Goal: Information Seeking & Learning: Check status

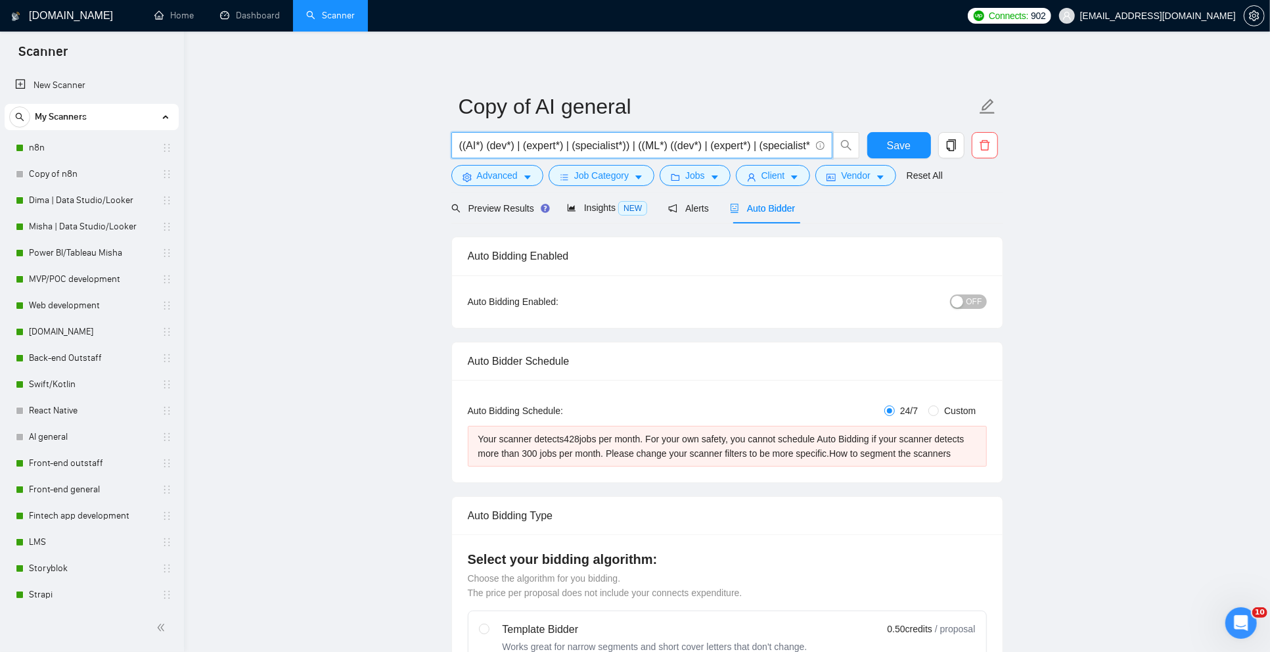
scroll to position [608, 0]
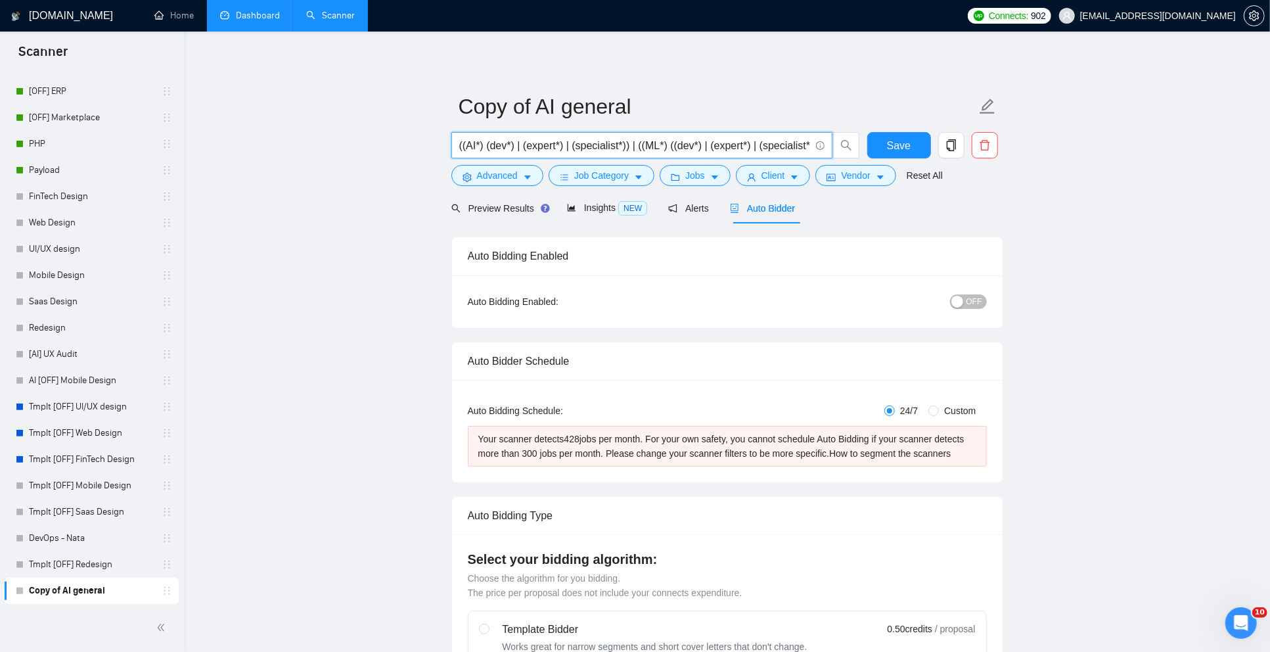
click at [259, 12] on link "Dashboard" at bounding box center [250, 15] width 60 height 11
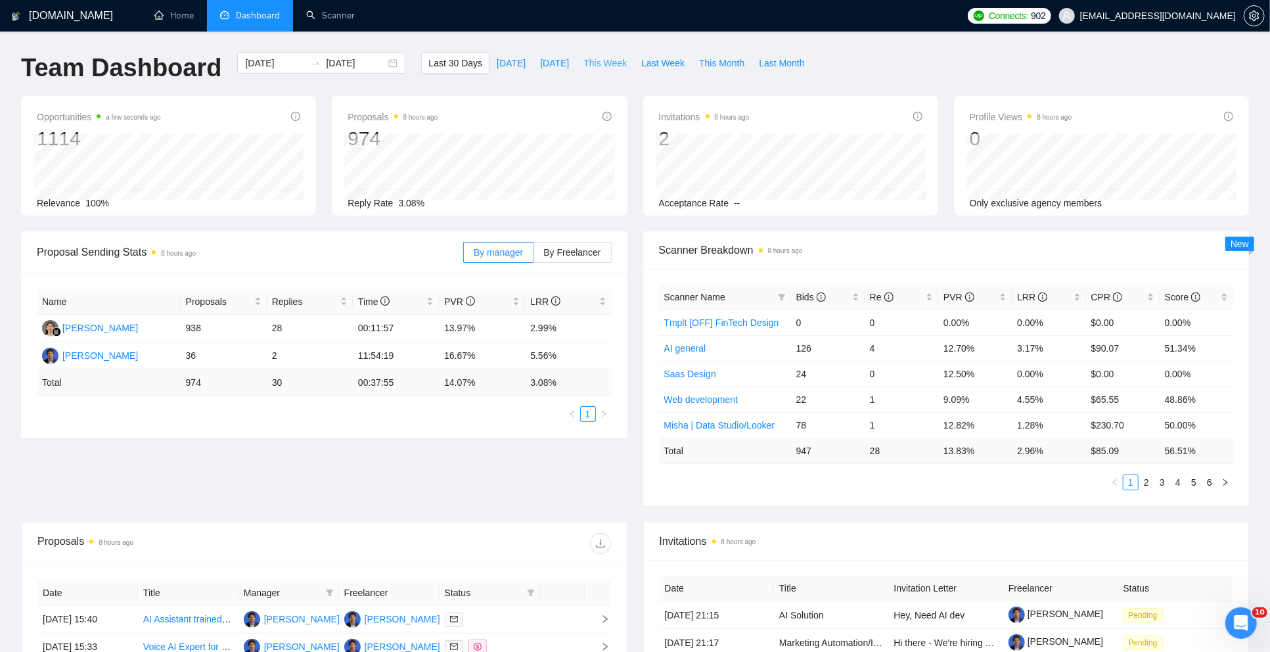
click at [616, 63] on span "This Week" at bounding box center [605, 63] width 43 height 14
type input "[DATE]"
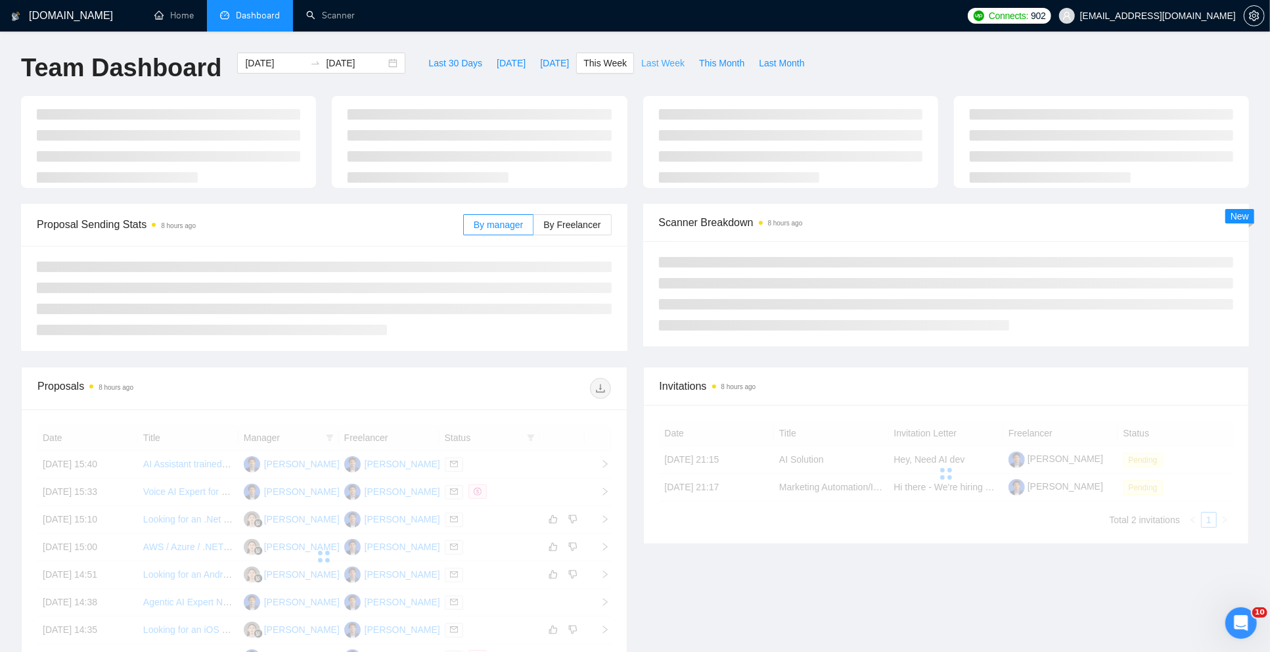
click at [653, 64] on span "Last Week" at bounding box center [662, 63] width 43 height 14
type input "[DATE]"
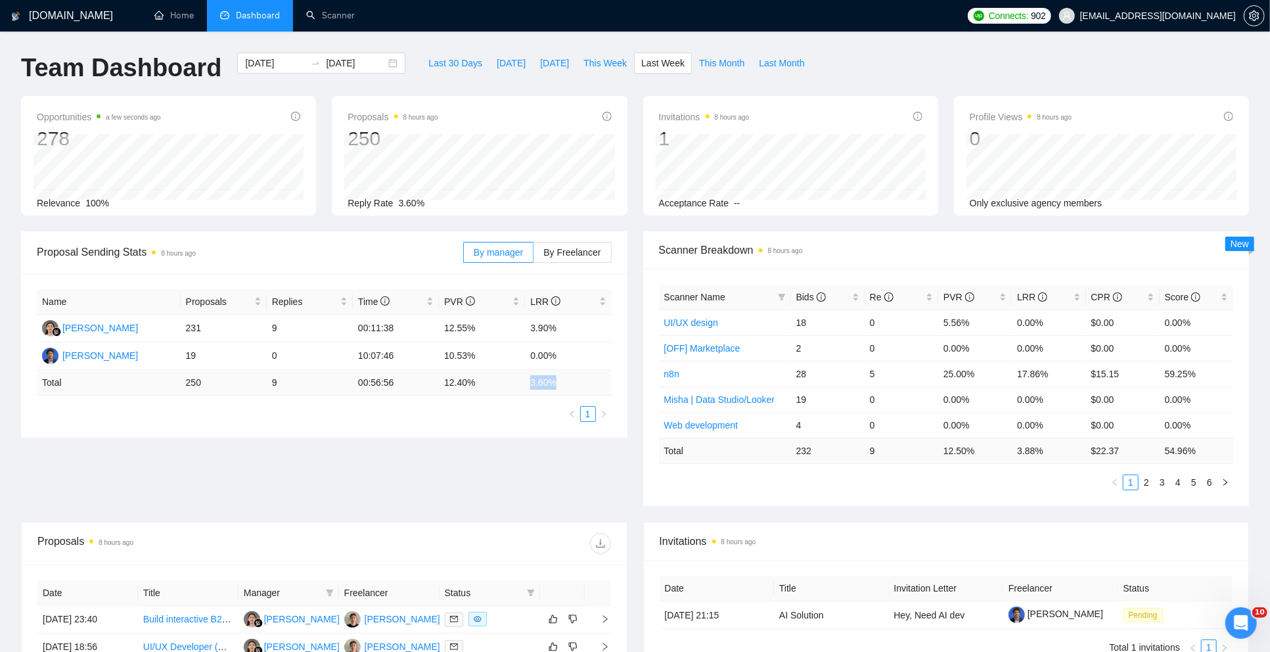
drag, startPoint x: 531, startPoint y: 383, endPoint x: 558, endPoint y: 382, distance: 27.0
click at [558, 382] on td "3.60 %" at bounding box center [568, 383] width 86 height 26
copy td "3.60 %"
drag, startPoint x: 442, startPoint y: 382, endPoint x: 488, endPoint y: 382, distance: 46.0
click at [488, 382] on td "12.40 %" at bounding box center [482, 383] width 86 height 26
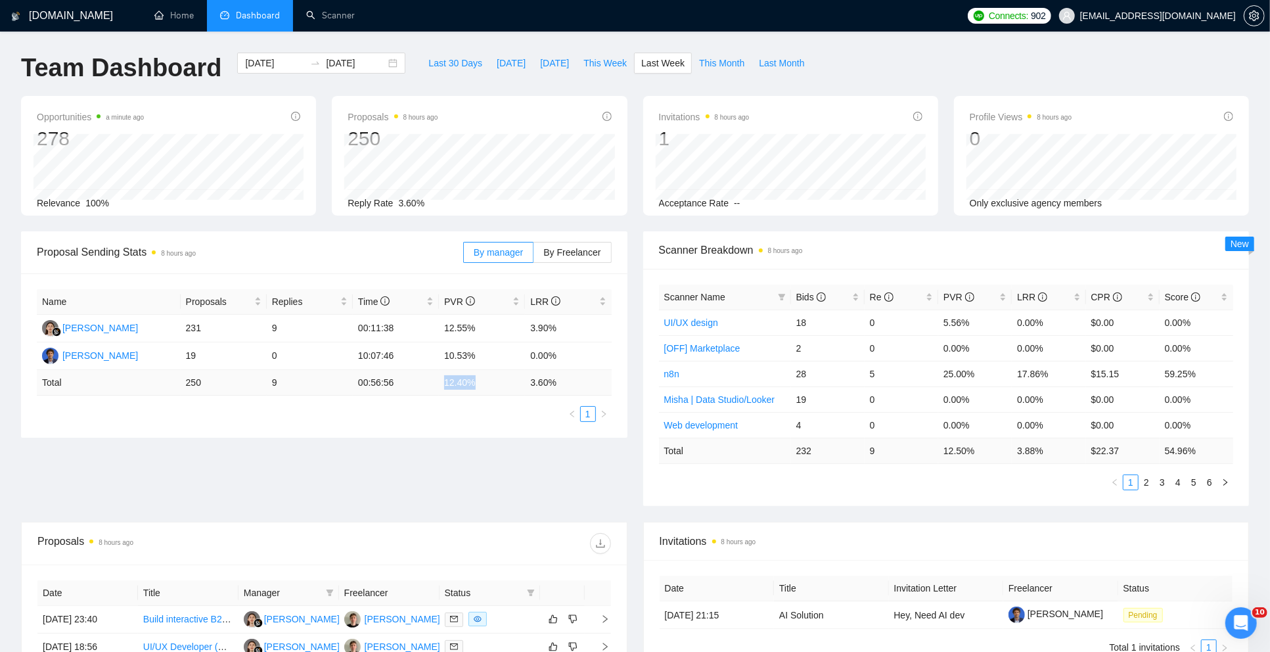
copy td "12.40 %"
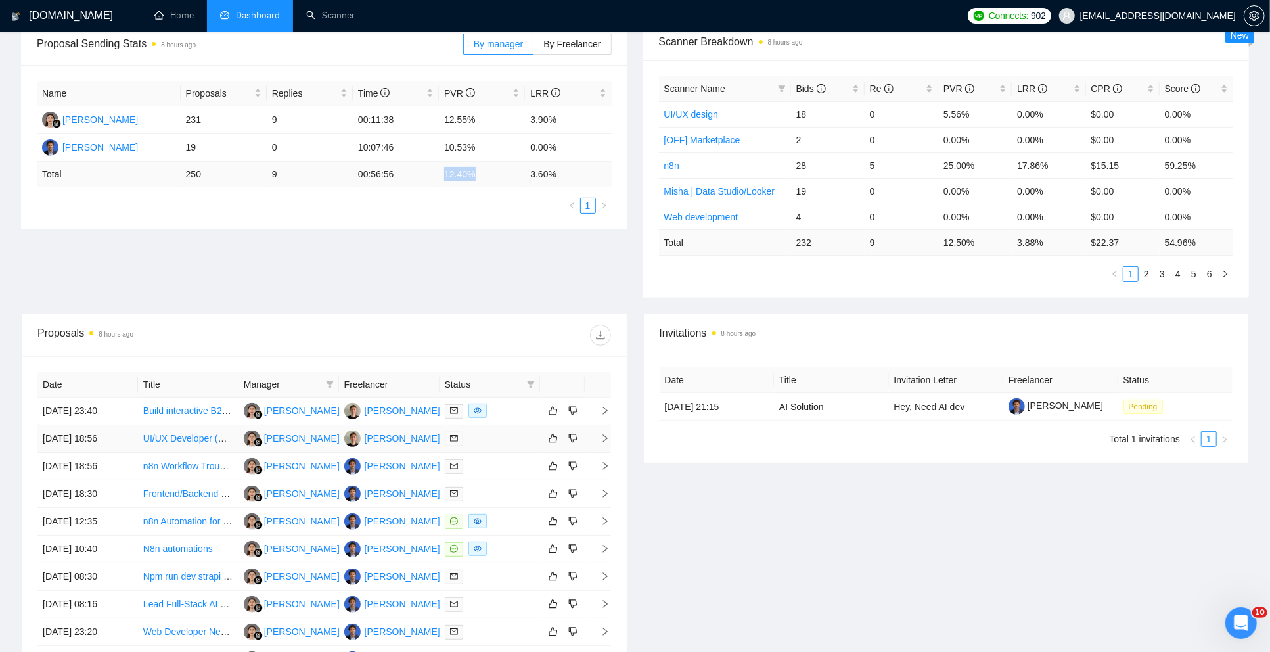
scroll to position [235, 0]
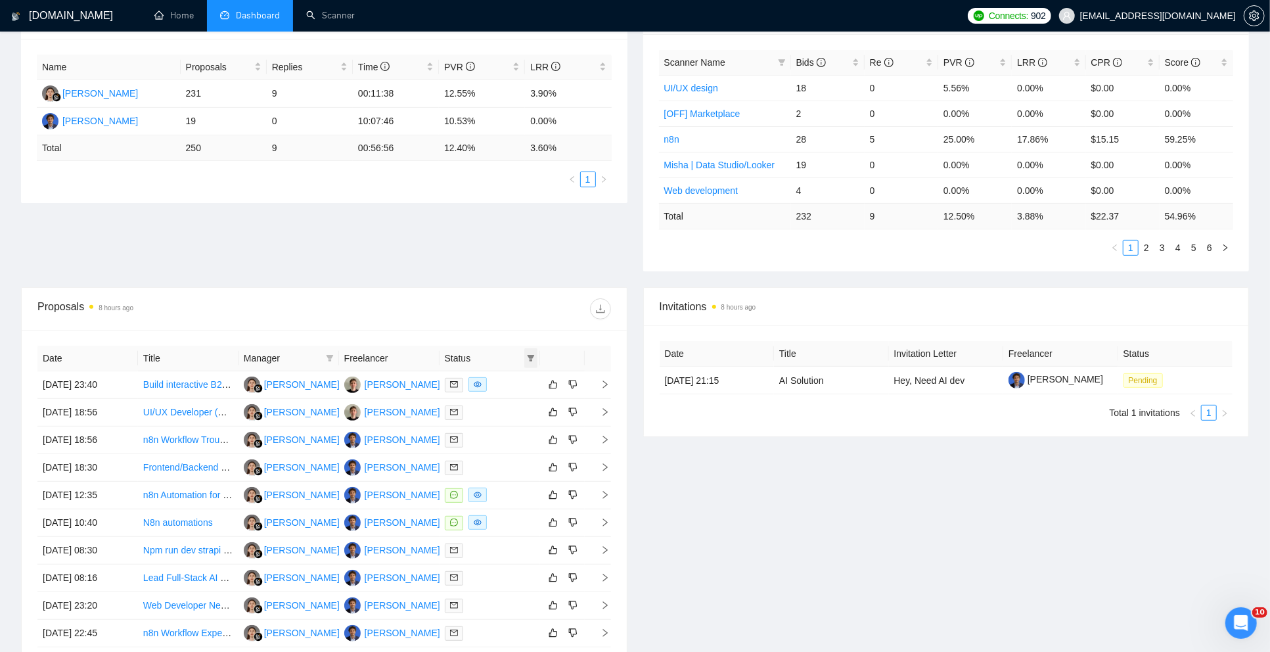
click at [533, 356] on icon "filter" at bounding box center [531, 358] width 8 height 8
click at [493, 382] on span "Chat" at bounding box center [489, 381] width 25 height 11
checkbox input "true"
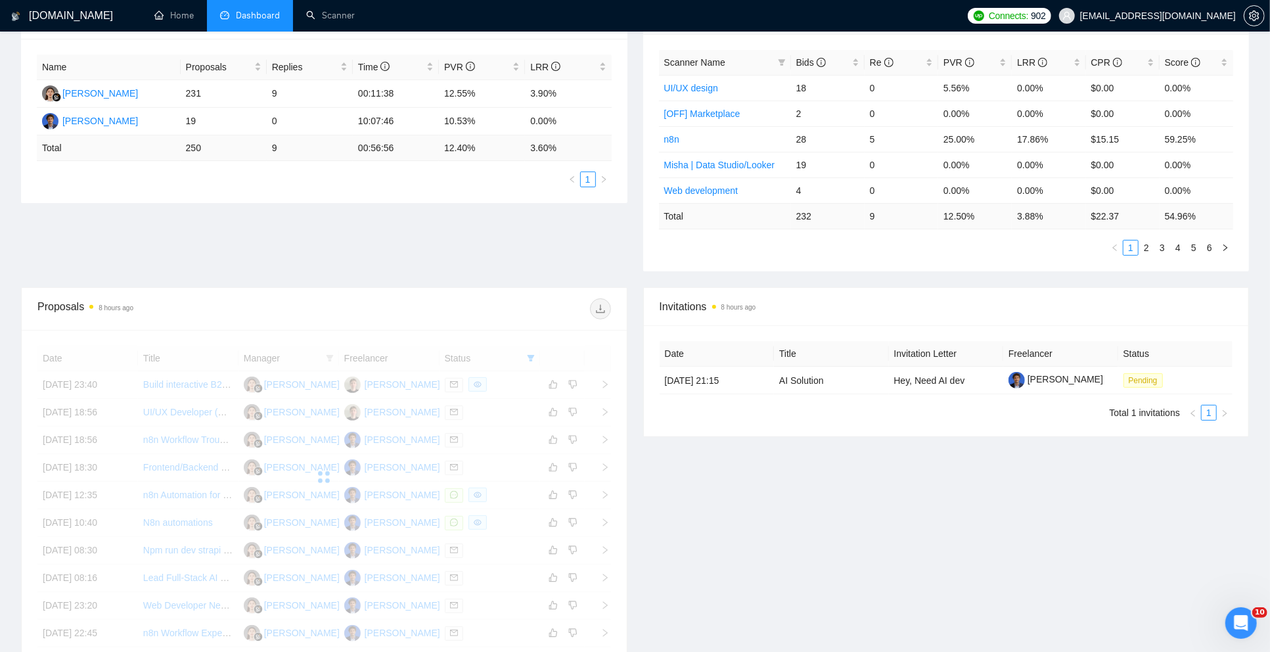
click at [685, 480] on div "Invitations 8 hours ago Date Title Invitation Letter Freelancer Status [DATE] 2…" at bounding box center [946, 488] width 622 height 403
